Goal: Task Accomplishment & Management: Manage account settings

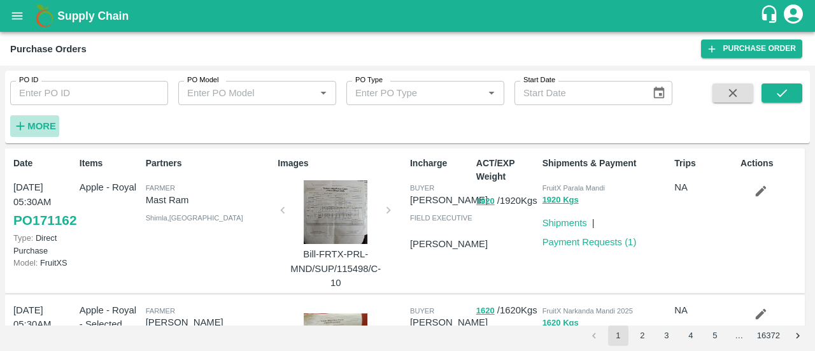
click at [36, 129] on strong "More" at bounding box center [41, 126] width 29 height 10
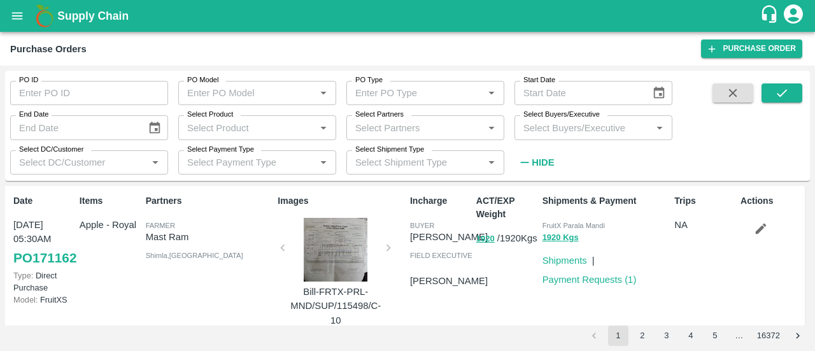
click at [393, 131] on input "Select Partners" at bounding box center [414, 127] width 129 height 17
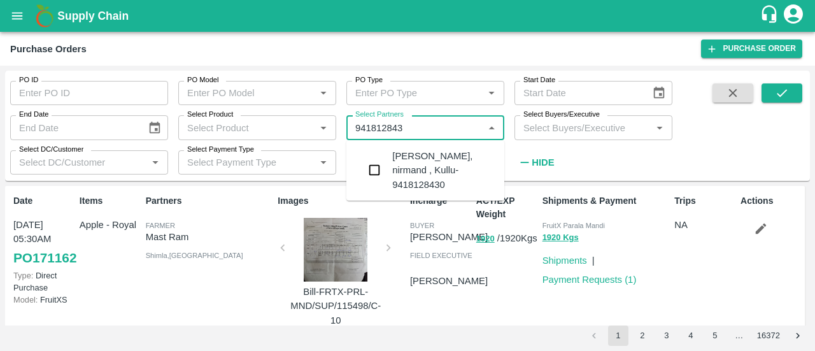
type input "9418128430"
click at [373, 181] on input "checkbox" at bounding box center [374, 169] width 25 height 25
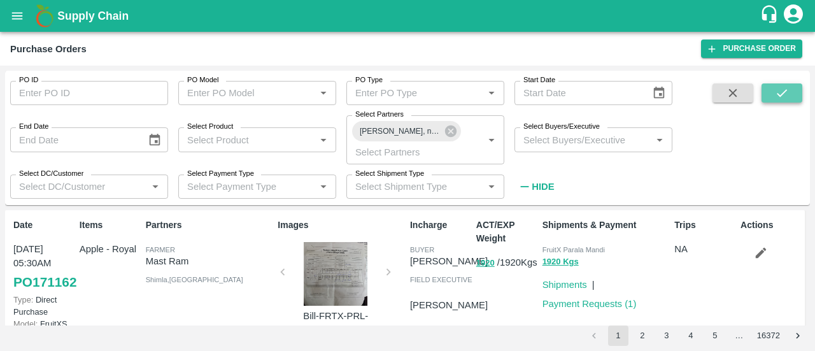
click at [782, 96] on icon "submit" at bounding box center [782, 93] width 14 height 14
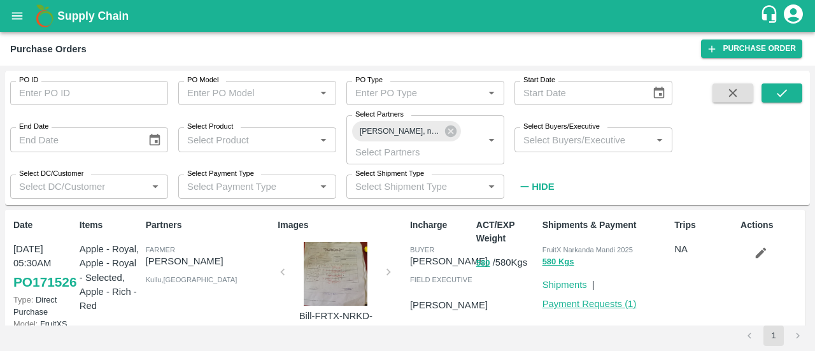
click at [592, 304] on link "Payment Requests ( 1 )" at bounding box center [589, 304] width 94 height 10
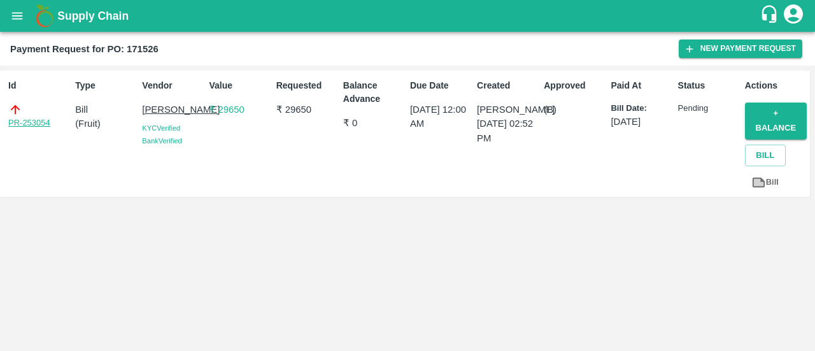
click at [24, 122] on link "PR-253054" at bounding box center [29, 122] width 42 height 13
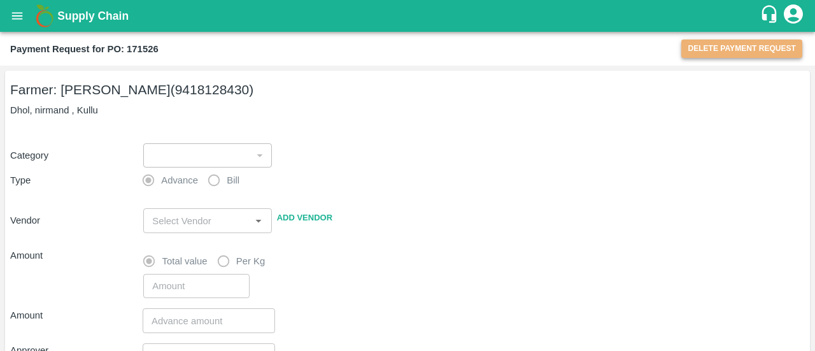
click at [726, 46] on button "Delete Payment Request" at bounding box center [741, 48] width 121 height 18
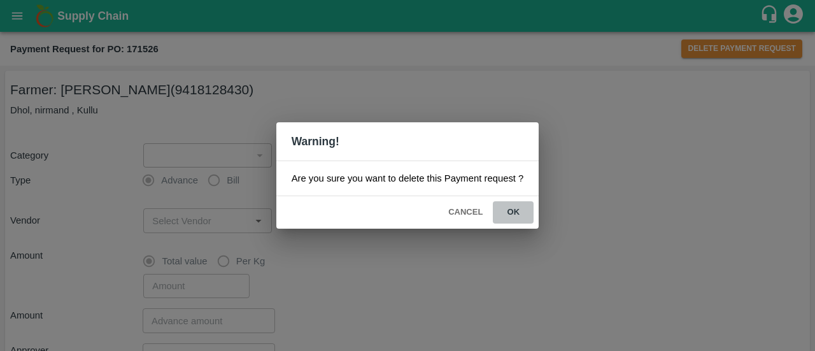
click at [511, 212] on button "ok" at bounding box center [513, 212] width 41 height 22
type input "1"
radio input "false"
radio input "true"
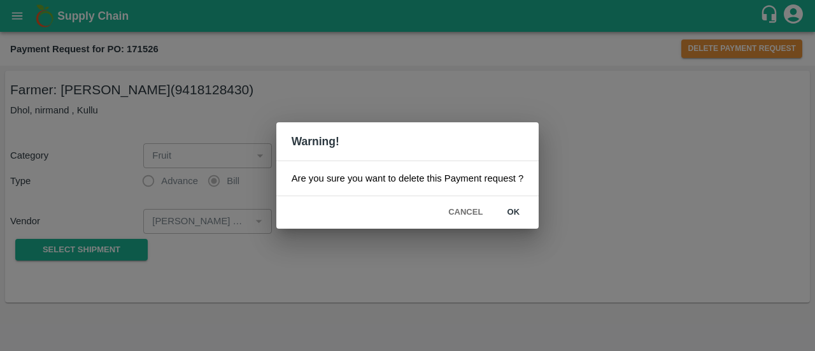
type input "Ganga singh - 9418128430(Farmer)"
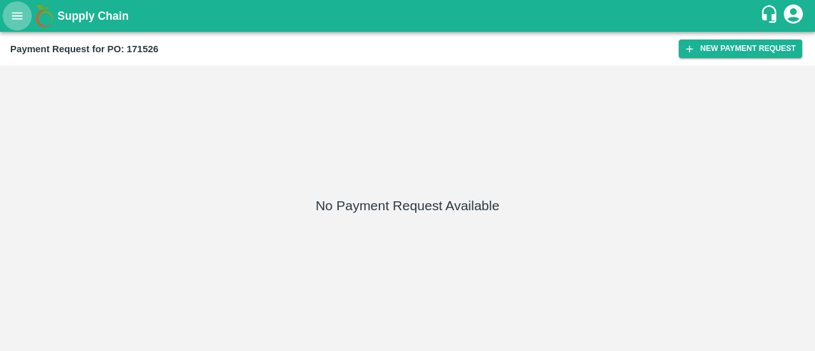
click at [17, 13] on icon "open drawer" at bounding box center [17, 16] width 14 height 14
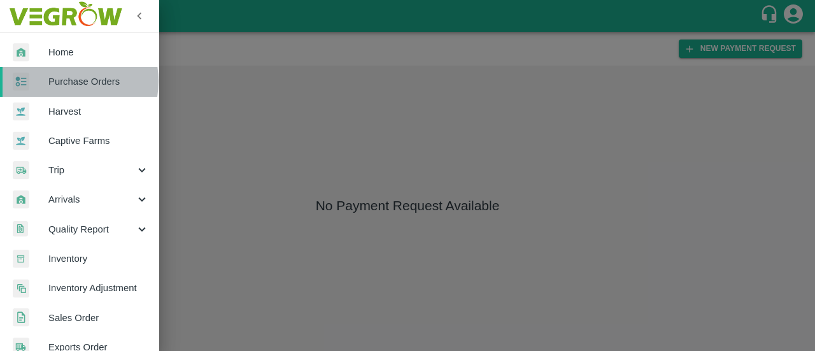
click at [69, 81] on span "Purchase Orders" at bounding box center [98, 81] width 101 height 14
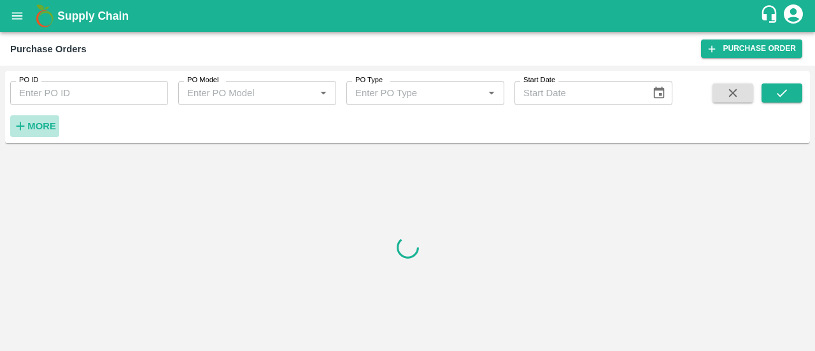
click at [37, 125] on strong "More" at bounding box center [41, 126] width 29 height 10
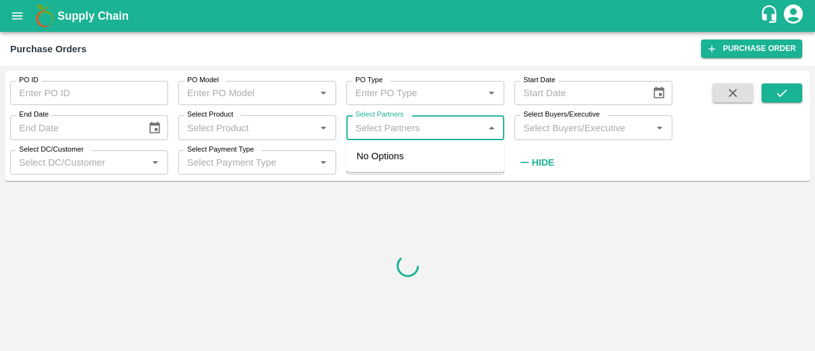
click at [370, 134] on input "Select Partners" at bounding box center [414, 127] width 129 height 17
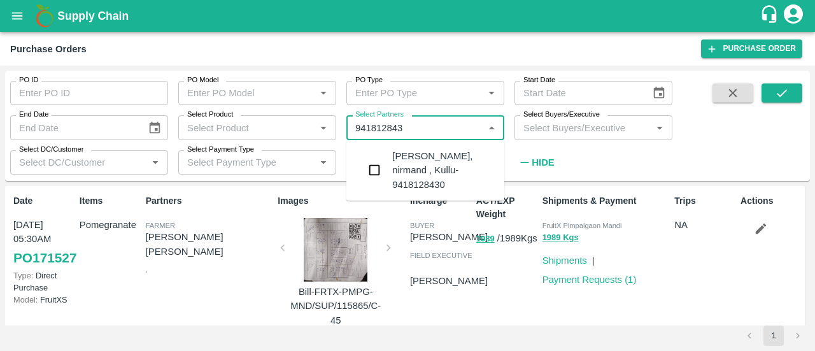
type input "9418128430"
click at [376, 173] on input "checkbox" at bounding box center [374, 169] width 25 height 25
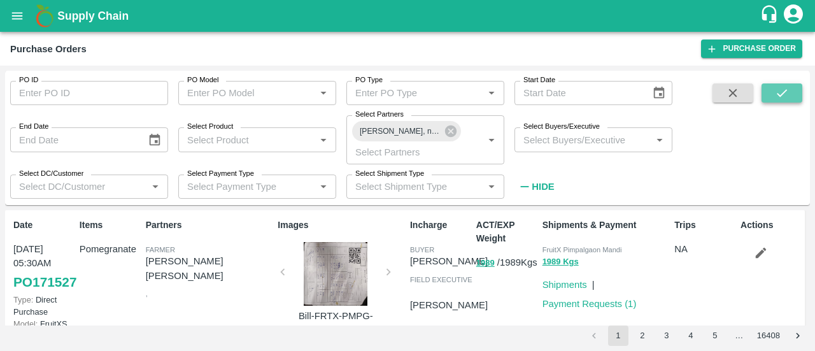
click at [794, 94] on button "submit" at bounding box center [781, 92] width 41 height 19
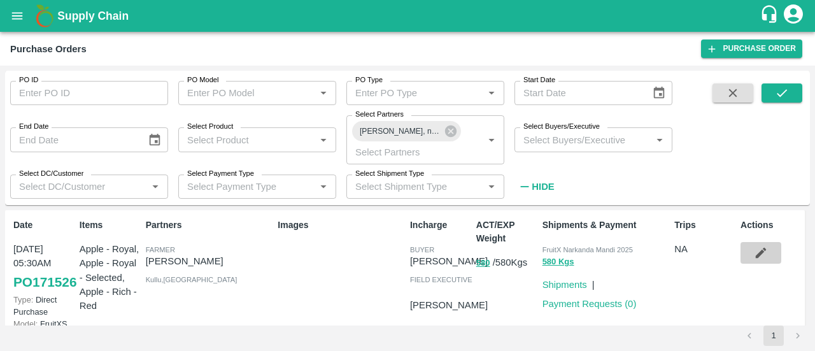
click at [759, 254] on icon "button" at bounding box center [761, 253] width 11 height 11
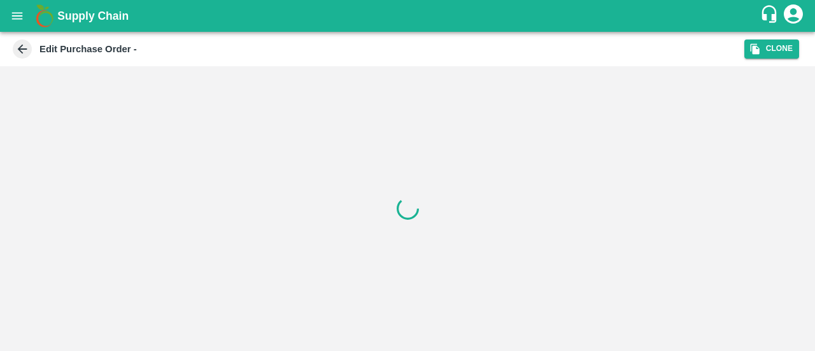
click at [488, 120] on div at bounding box center [407, 208] width 815 height 285
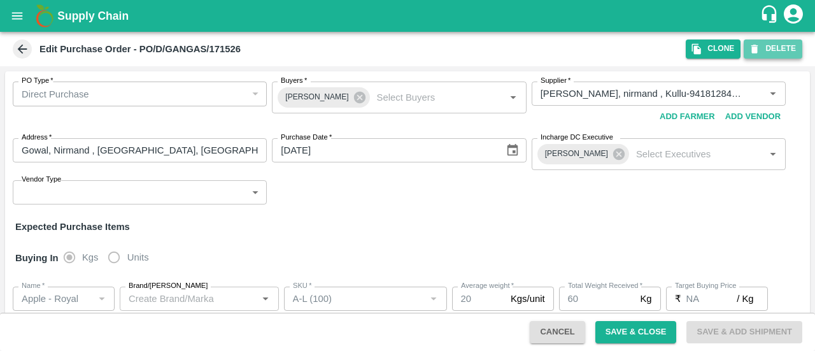
click at [779, 45] on button "DELETE" at bounding box center [773, 48] width 59 height 18
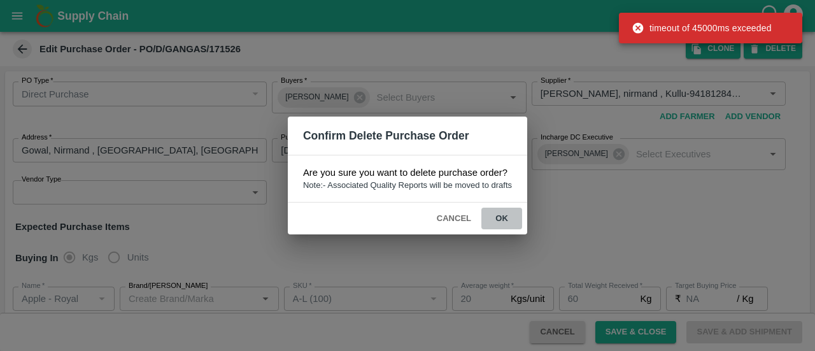
click at [500, 218] on button "ok" at bounding box center [501, 219] width 41 height 22
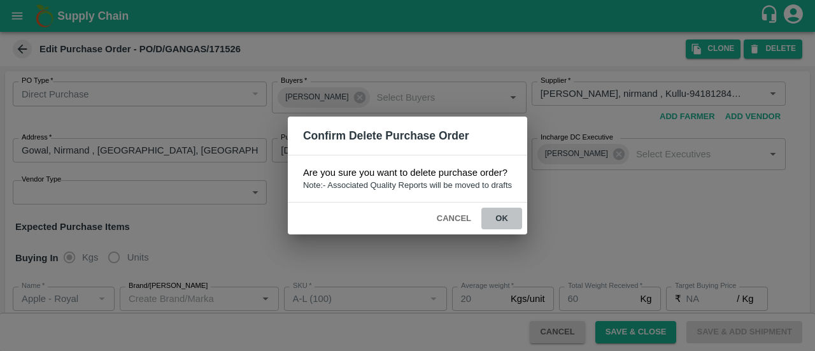
click at [500, 218] on button "ok" at bounding box center [501, 219] width 41 height 22
